Goal: Complete application form

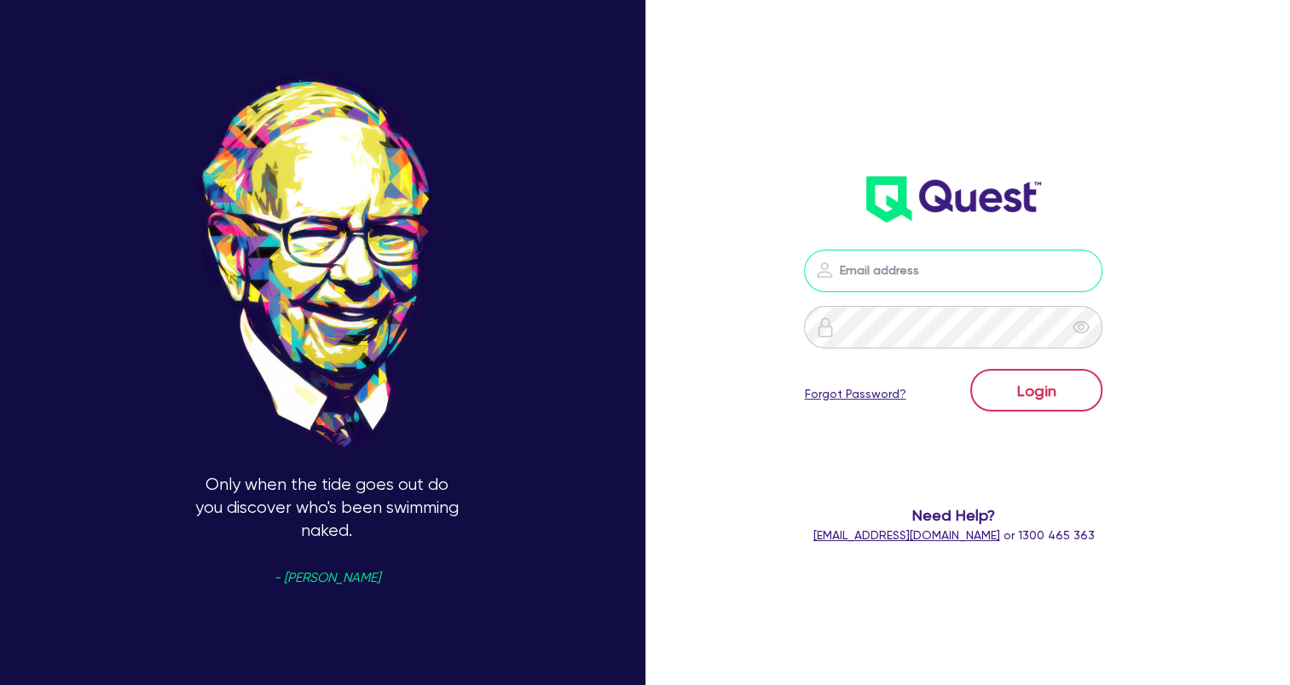
type input "[EMAIL_ADDRESS][DOMAIN_NAME]"
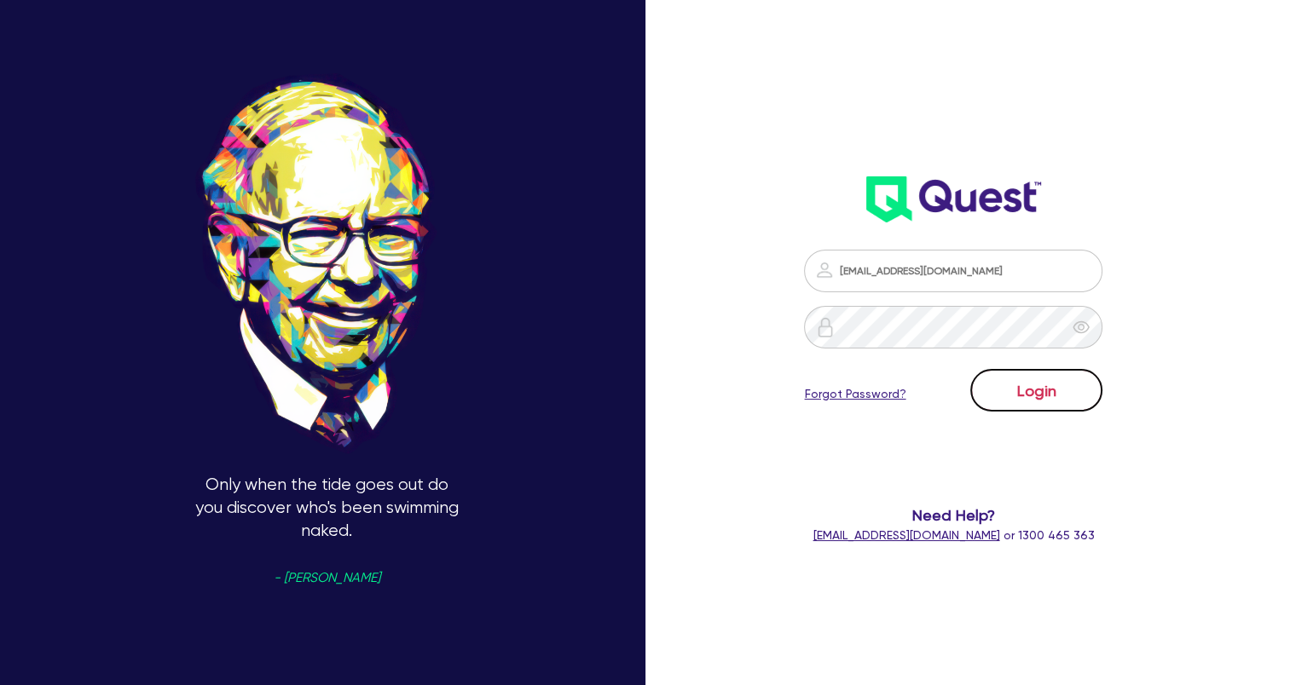
click at [1017, 375] on button "Login" at bounding box center [1036, 390] width 132 height 43
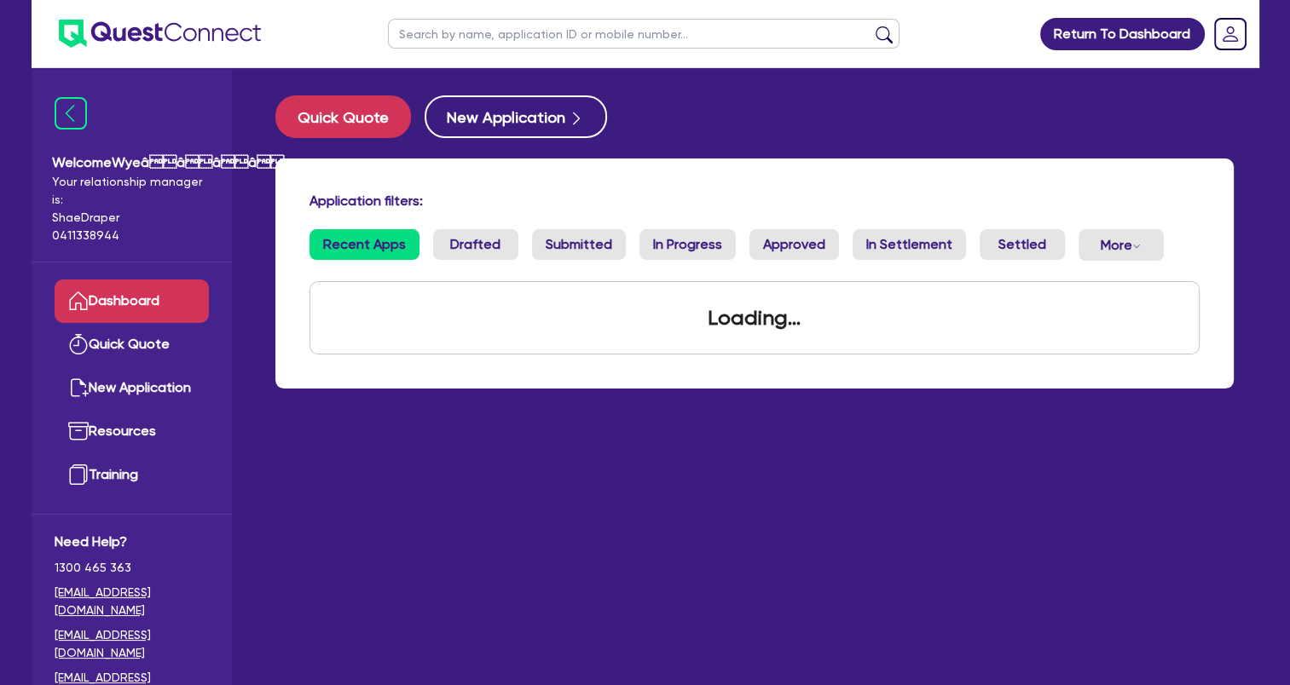
click at [1026, 390] on div "Application filters: Recent Apps Drafted Submitted In Progress Approved In Sett…" at bounding box center [755, 284] width 984 height 251
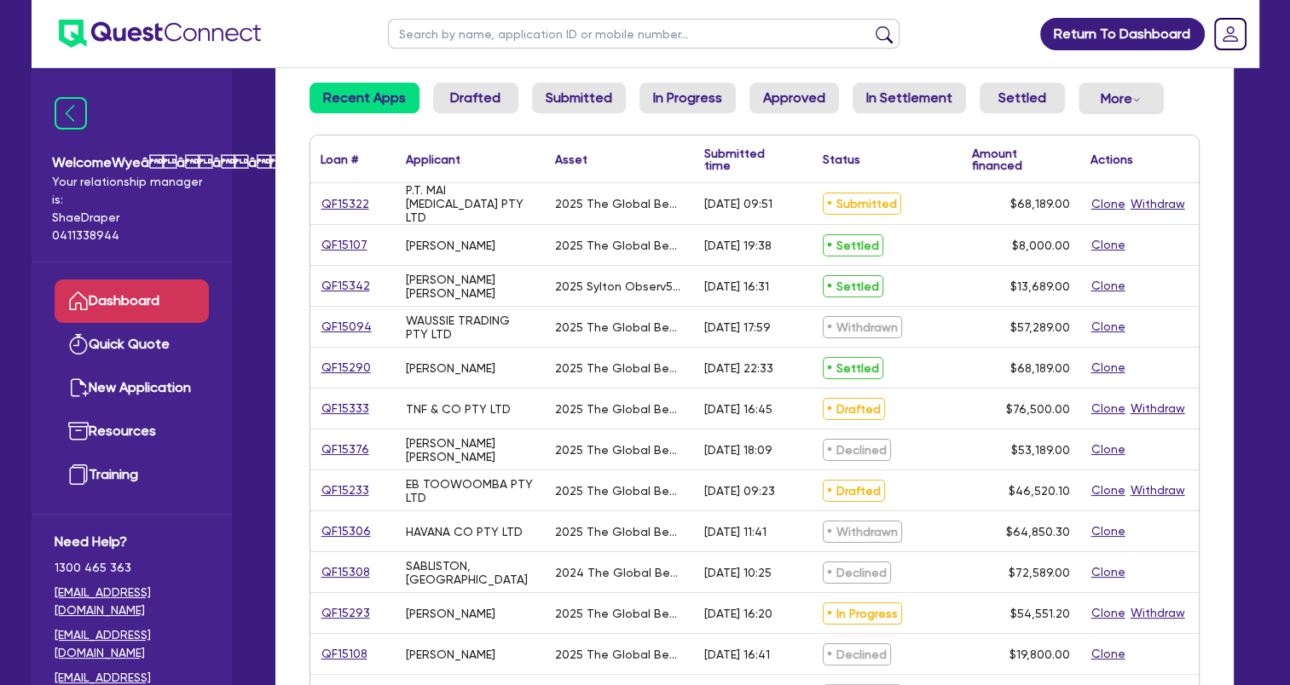
scroll to position [170, 0]
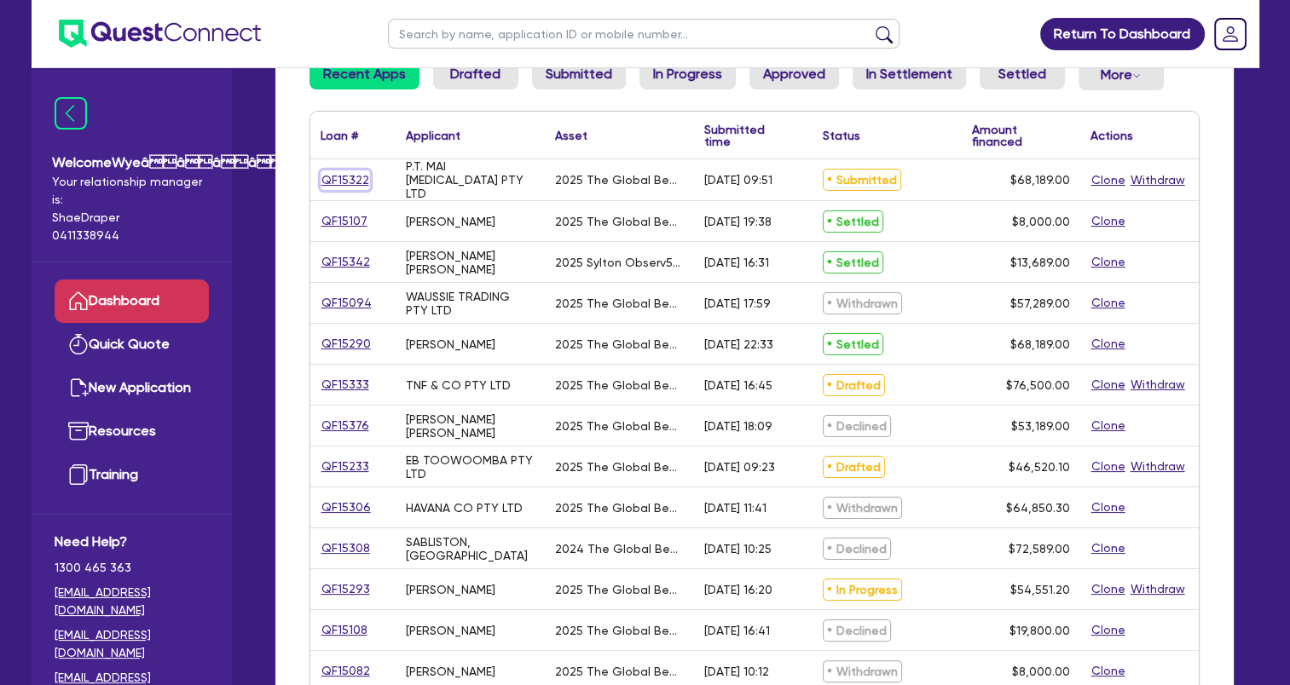
click at [363, 177] on link "QF15322" at bounding box center [344, 180] width 49 height 20
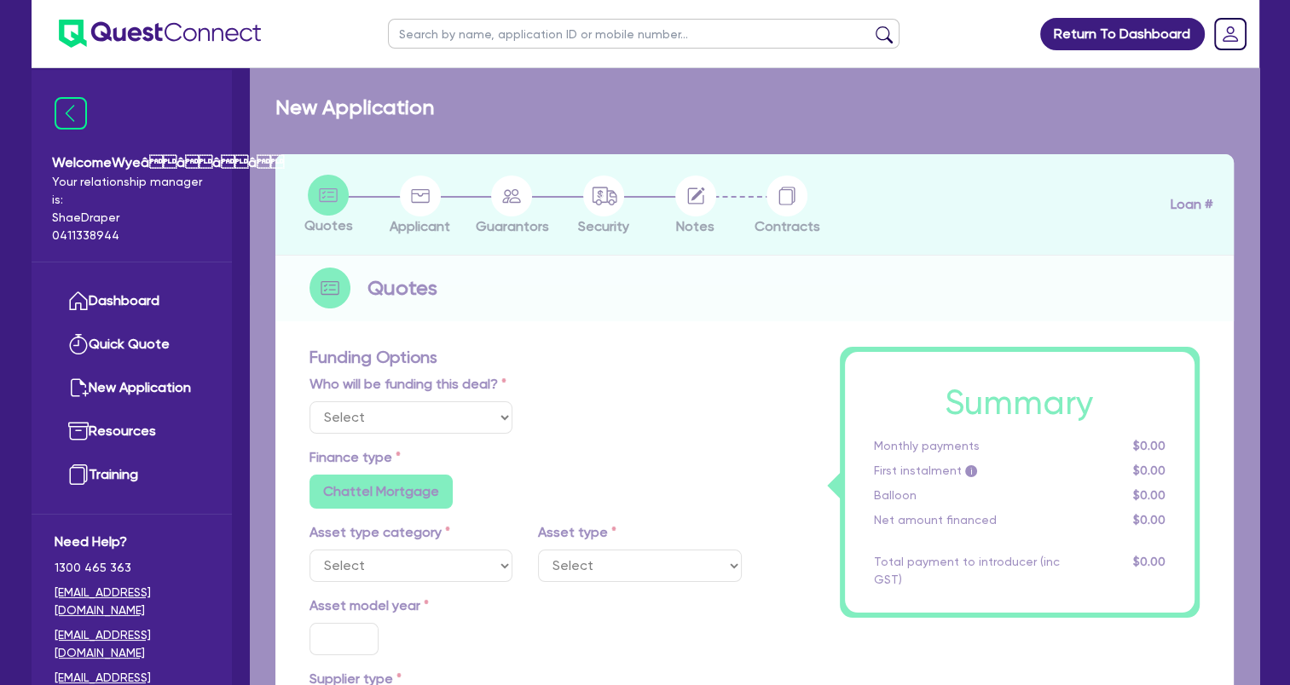
select select "Quest Finance - Own Book"
select select "TERTIARY_ASSETS"
type input "2025"
radio input "true"
type input "68,189"
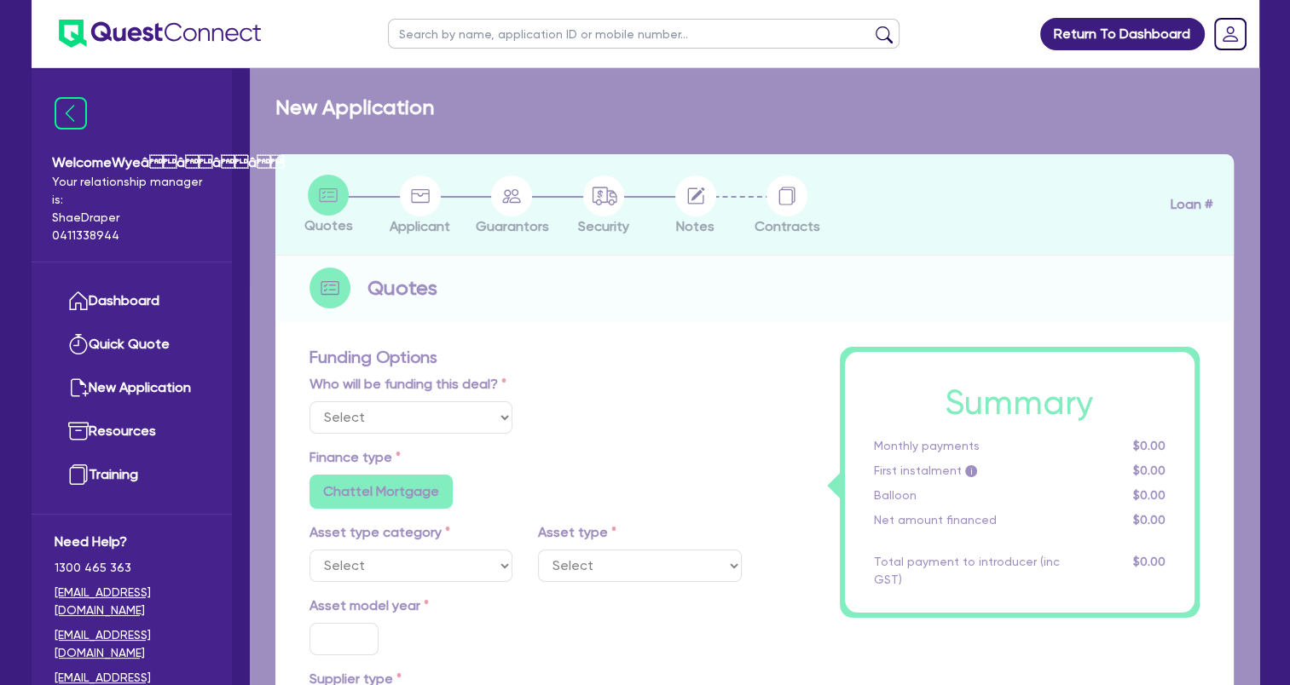
type input "4"
type input "2,727.56"
type input "17.95"
select select "BEAUTY_EQUIPMENT"
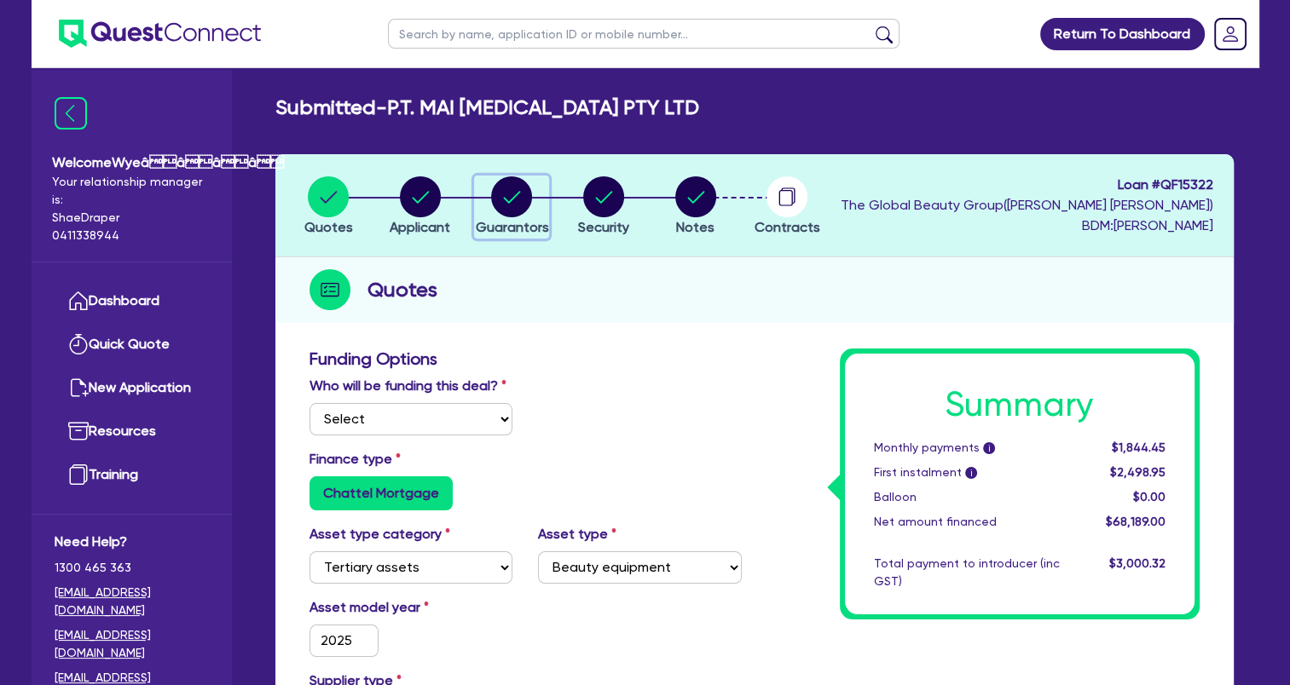
click at [502, 191] on circle "button" at bounding box center [511, 196] width 41 height 41
select select "MRS"
select select "[GEOGRAPHIC_DATA]"
select select "MARRIED"
select select "CASH"
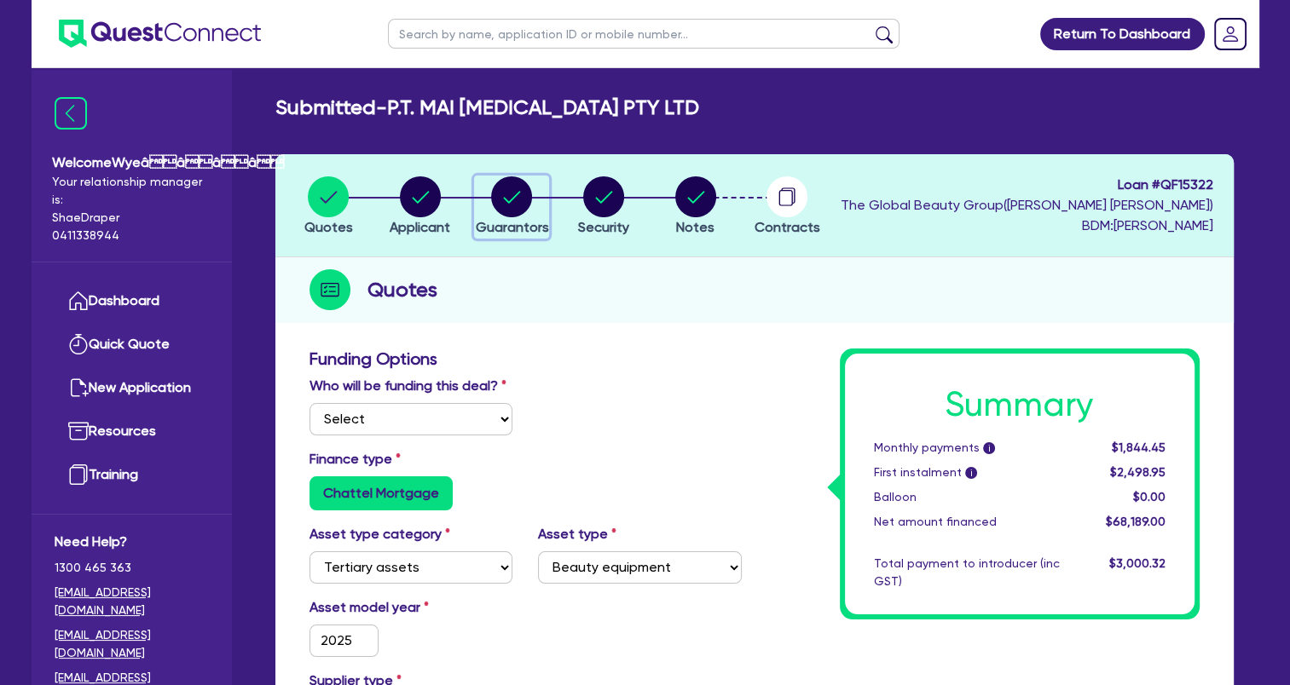
select select "PROPERTY"
select select "INVESTMENT_PROPERTY"
select select "HOUSEHOLD_PERSONAL"
select select "VEHICLE"
select select "INVESTMENT_PROPERTY_LOAN"
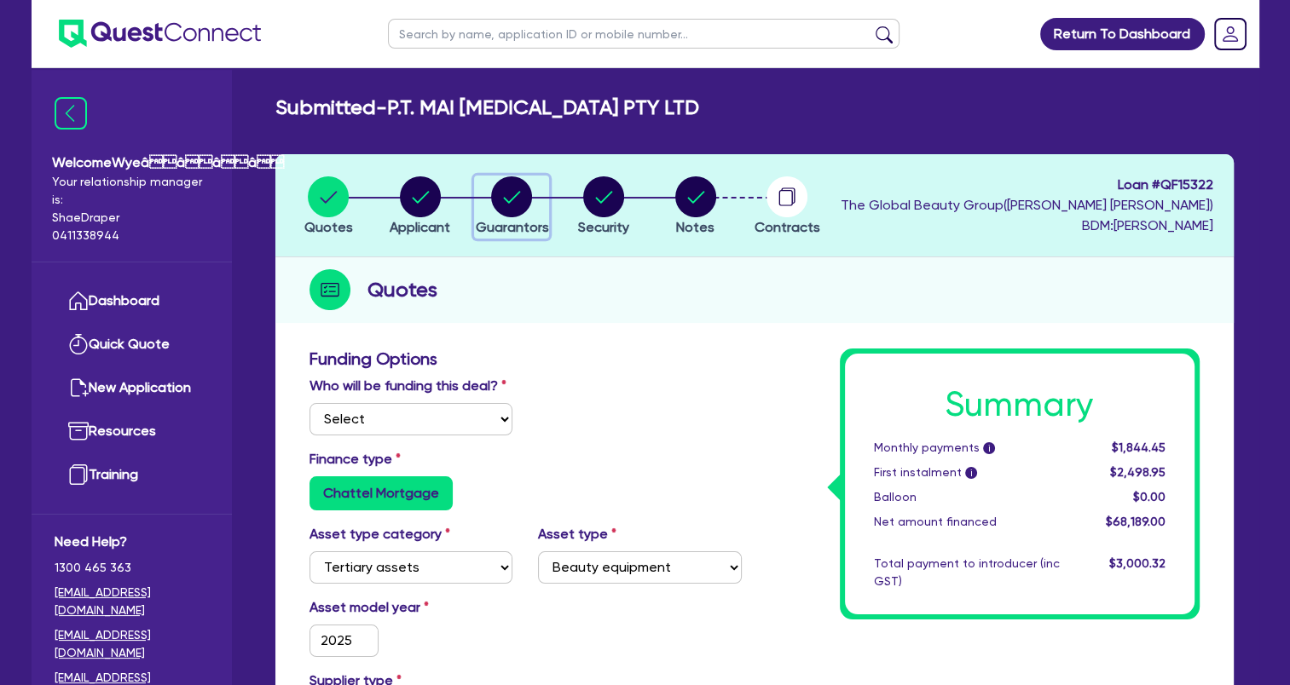
select select "MR"
select select "[GEOGRAPHIC_DATA]"
select select "MARRIED"
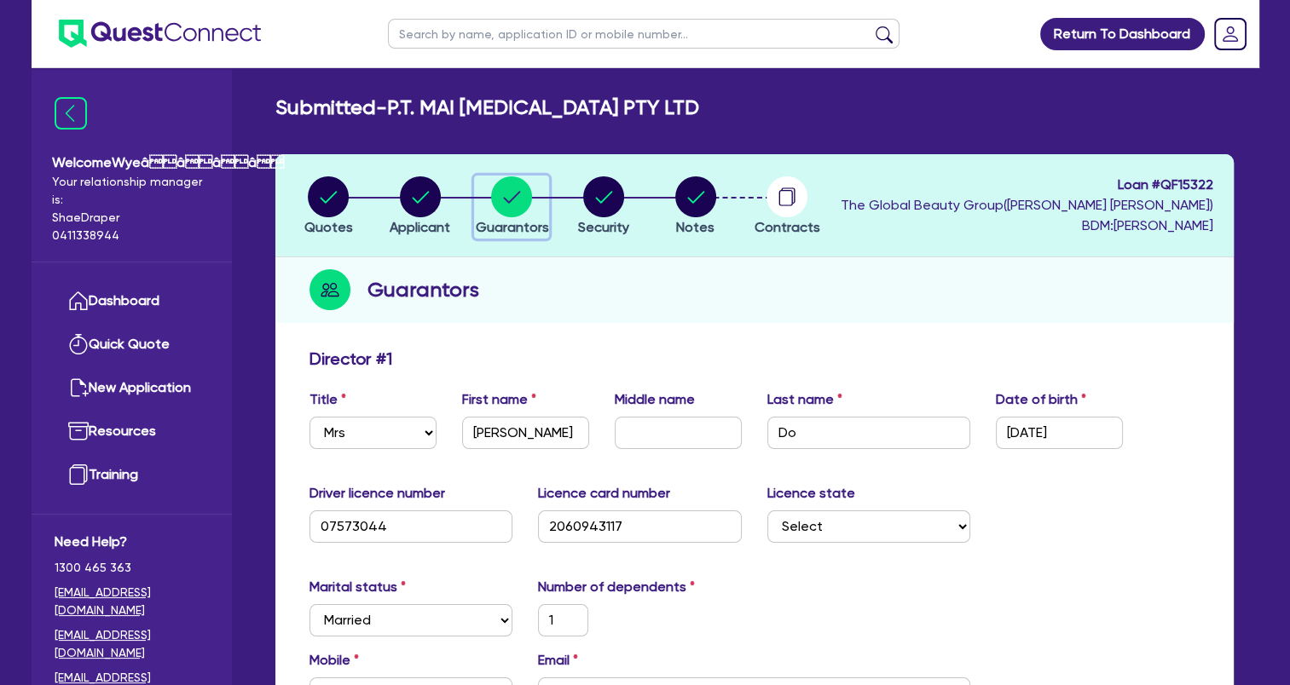
scroll to position [341, 0]
